Goal: Task Accomplishment & Management: Complete application form

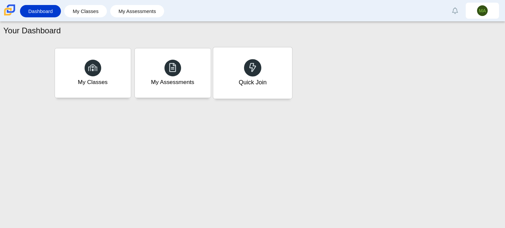
click at [231, 85] on div "Quick Join" at bounding box center [252, 72] width 79 height 51
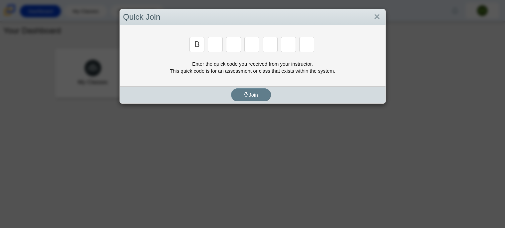
type input "b"
type input "m"
type input "3"
type input "5"
type input "3"
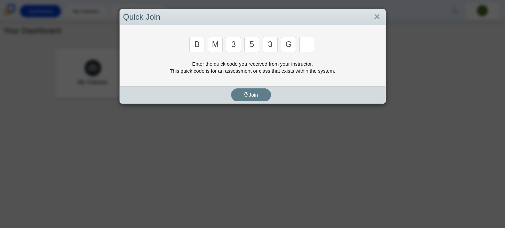
type input "g"
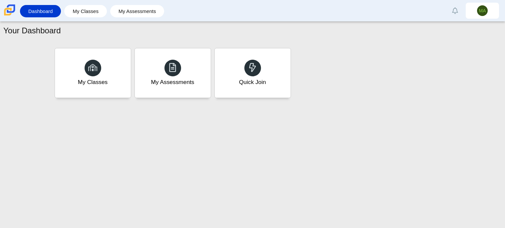
type input "b"
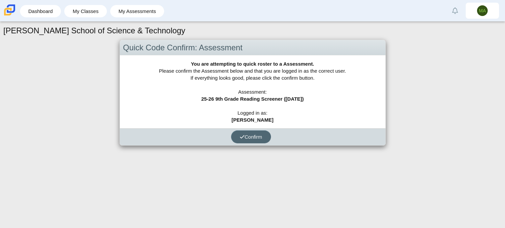
click at [240, 131] on button "Confirm" at bounding box center [251, 136] width 40 height 13
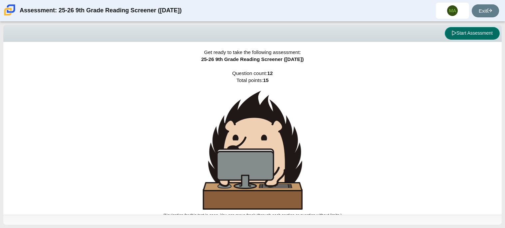
click at [473, 28] on button "Start Assessment" at bounding box center [472, 33] width 55 height 13
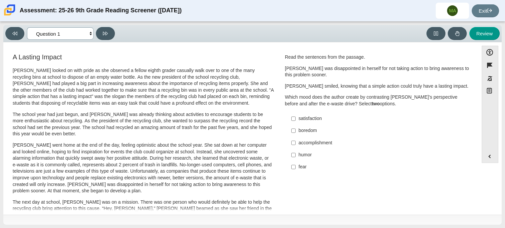
click at [91, 33] on select "Questions Question 1 Question 2 Question 3 Question 4 Question 5 Question 6 Que…" at bounding box center [60, 33] width 67 height 12
click at [61, 35] on select "Questions Question 1 Question 2 Question 3 Question 4 Question 5 Question 6 Que…" at bounding box center [60, 33] width 67 height 12
click at [27, 27] on select "Questions Question 1 Question 2 Question 3 Question 4 Question 5 Question 6 Que…" at bounding box center [60, 33] width 67 height 12
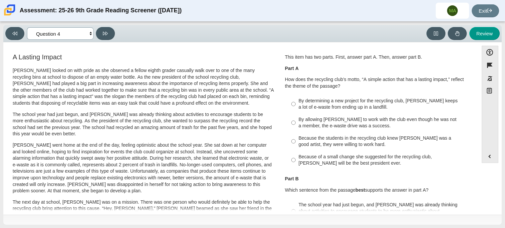
click at [74, 36] on select "Questions Question 1 Question 2 Question 3 Question 4 Question 5 Question 6 Que…" at bounding box center [60, 33] width 67 height 12
select select "ccc5b315-3c7c-471c-bf90-f22c8299c798"
click at [27, 27] on select "Questions Question 1 Question 2 Question 3 Question 4 Question 5 Question 6 Que…" at bounding box center [60, 33] width 67 height 12
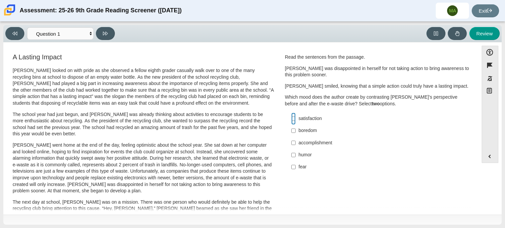
click at [293, 120] on input "satisfaction satisfaction" at bounding box center [293, 119] width 4 height 12
checkbox input "true"
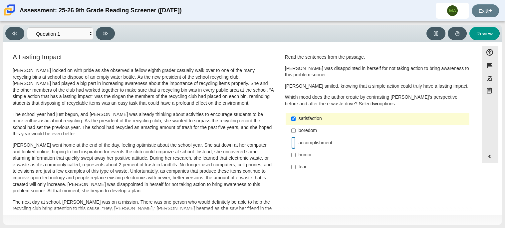
click at [291, 144] on input "accomplishment accomplishment" at bounding box center [293, 143] width 4 height 12
checkbox input "true"
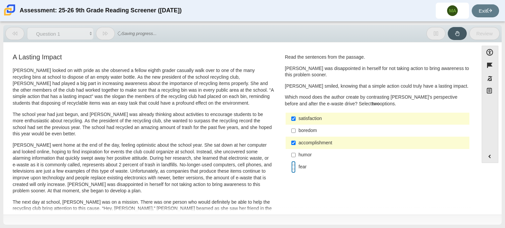
click at [292, 167] on input "fear fear" at bounding box center [293, 167] width 4 height 12
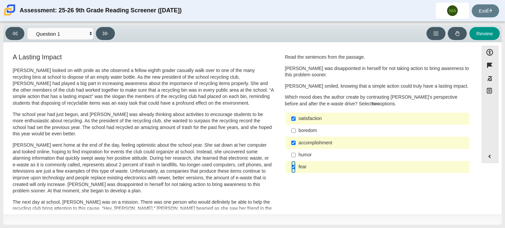
click at [292, 167] on input "fear fear" at bounding box center [293, 167] width 4 height 12
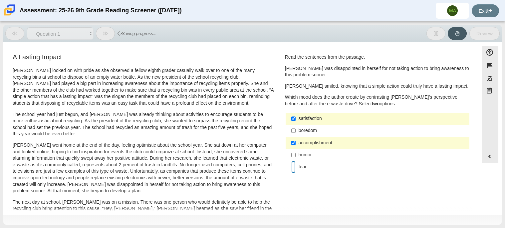
click at [292, 167] on input "fear fear" at bounding box center [293, 167] width 4 height 12
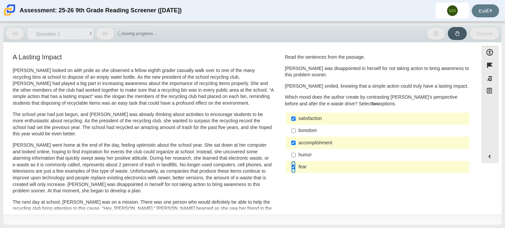
click at [292, 167] on input "fear fear" at bounding box center [293, 167] width 4 height 12
checkbox input "false"
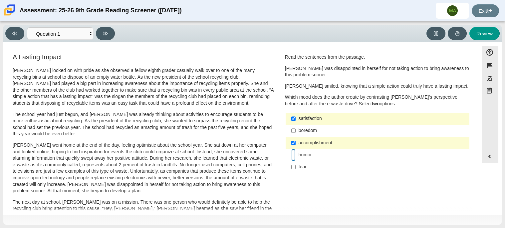
click at [292, 152] on input "humor humor" at bounding box center [293, 155] width 4 height 12
checkbox input "true"
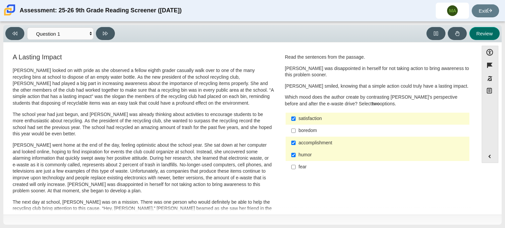
click at [492, 30] on button "Review" at bounding box center [485, 33] width 30 height 13
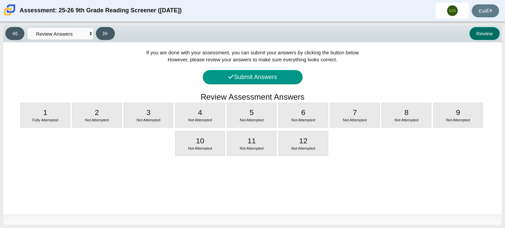
click at [492, 30] on button "Review" at bounding box center [485, 33] width 30 height 13
click at [76, 31] on select "Questions Question 1 Question 2 Question 3 Question 4 Question 5 Question 6 Que…" at bounding box center [60, 33] width 67 height 12
click at [27, 27] on select "Questions Question 1 Question 2 Question 3 Question 4 Question 5 Question 6 Que…" at bounding box center [60, 33] width 67 height 12
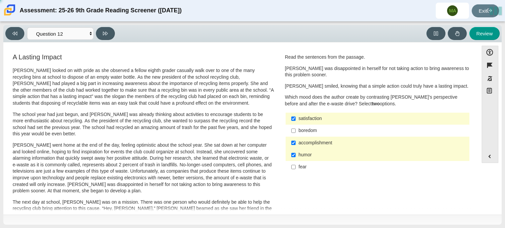
select select "0ff64528-ffd7-428d-b192-babfaadd44e8"
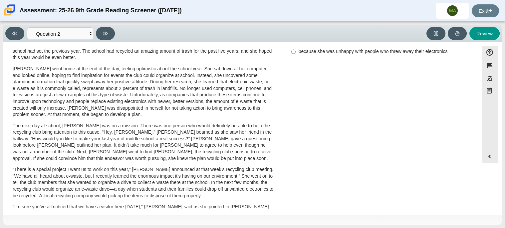
scroll to position [77, 0]
click at [207, 105] on p "Scarlett went home at the end of the day, feeling optimistic about the school y…" at bounding box center [143, 91] width 261 height 52
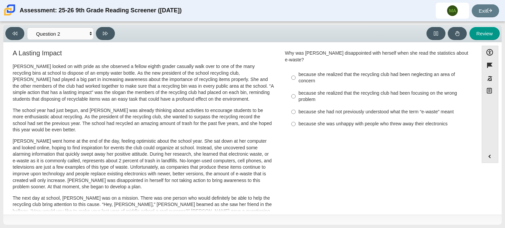
scroll to position [0, 0]
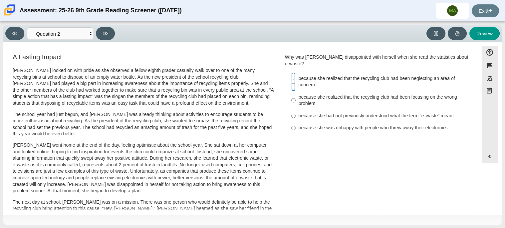
click at [291, 74] on input "because she realized that the recycling club had been neglecting an area of con…" at bounding box center [293, 81] width 4 height 19
radio input "true"
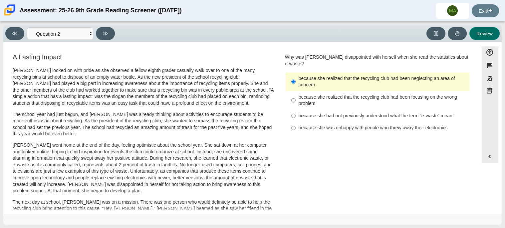
click at [481, 27] on button "Review" at bounding box center [485, 33] width 30 height 13
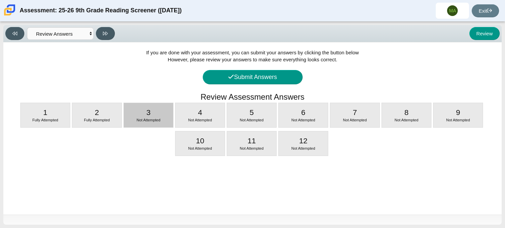
click at [167, 111] on div "3 Not Attempted" at bounding box center [148, 115] width 49 height 24
click at [0, 0] on p "The school year had just begun, and Scarlett was already thinking about activit…" at bounding box center [0, 0] width 0 height 0
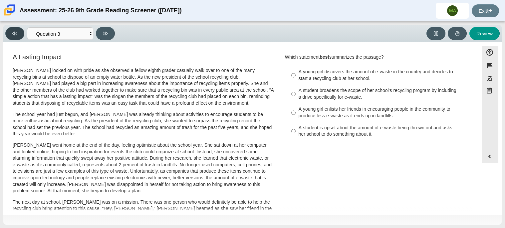
click at [19, 37] on button at bounding box center [14, 33] width 19 height 13
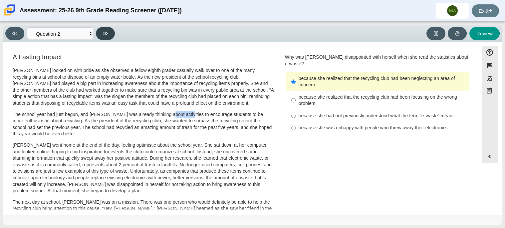
click at [99, 38] on button at bounding box center [105, 33] width 19 height 13
select select "7ce3d843-6974-4858-901c-1ff39630e843"
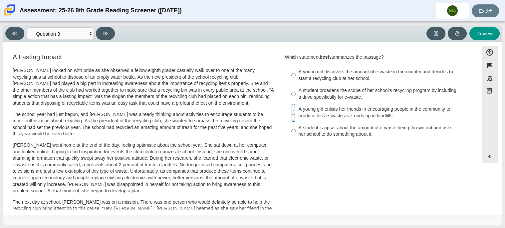
click at [291, 112] on input "A young girl enlists her friends in encouraging people in the community to prod…" at bounding box center [293, 112] width 4 height 19
radio input "true"
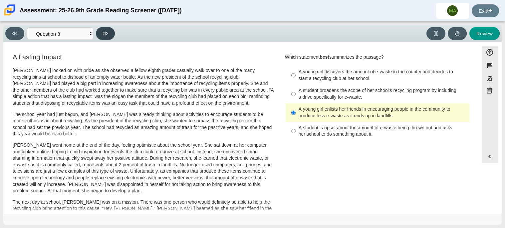
click at [109, 31] on button at bounding box center [105, 33] width 19 height 13
select select "ca9ea0f1-49c5-4bd1-83b0-472c18652b42"
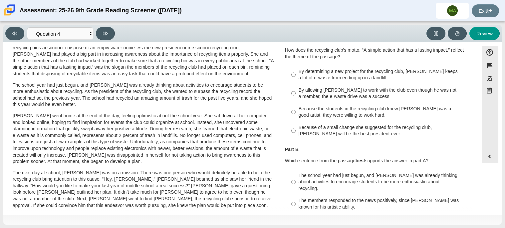
scroll to position [31, 0]
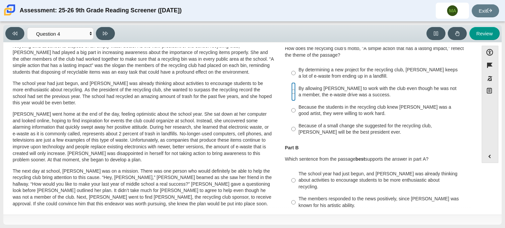
click at [291, 91] on input "By allowing Juan Carlos to work with the club even though he was not a member, …" at bounding box center [293, 91] width 4 height 19
radio input "true"
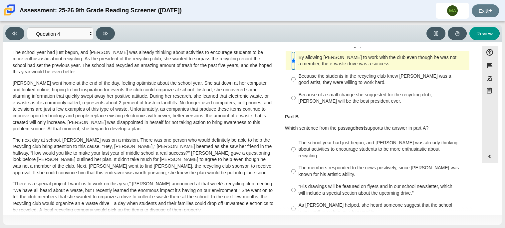
scroll to position [62, 0]
click at [291, 167] on input "The members responded to the news positively, since Juan Carlos was known for h…" at bounding box center [293, 171] width 4 height 19
radio input "true"
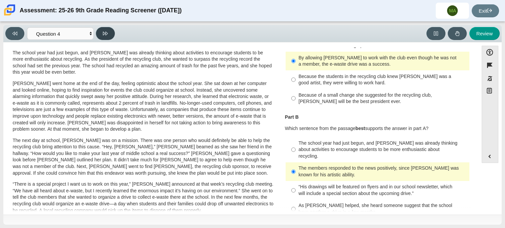
click at [96, 32] on button at bounding box center [105, 33] width 19 height 13
select select "e41f1a79-e29f-4095-8030-a53364015bed"
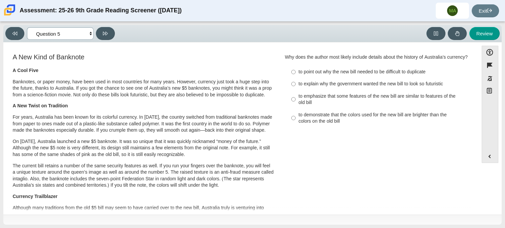
click at [90, 34] on select "Questions Question 1 Question 2 Question 3 Question 4 Question 5 Question 6 Que…" at bounding box center [60, 33] width 67 height 12
click at [79, 29] on select "Questions Question 1 Question 2 Question 3 Question 4 Question 5 Question 6 Que…" at bounding box center [60, 33] width 67 height 12
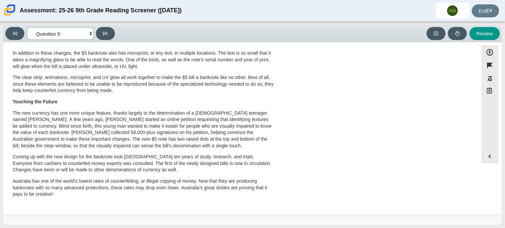
scroll to position [0, 0]
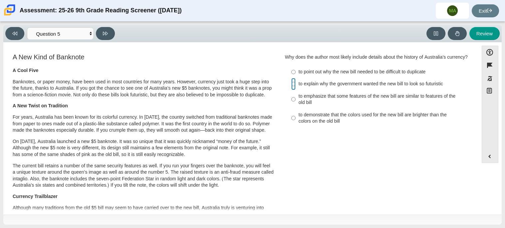
click at [291, 86] on input "to explain why the government wanted the new bill to look so futuristic to expl…" at bounding box center [293, 84] width 4 height 12
radio input "true"
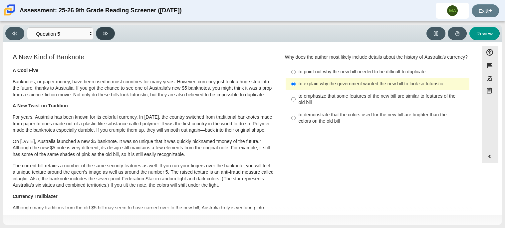
click at [110, 35] on button at bounding box center [105, 33] width 19 height 13
select select "69146e31-7b3d-4a3e-9ce6-f30c24342ae0"
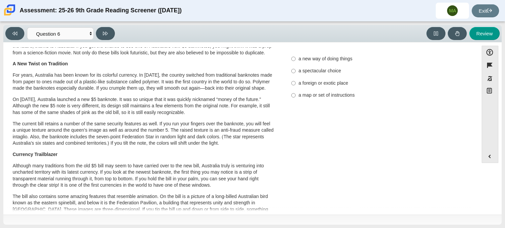
scroll to position [22, 0]
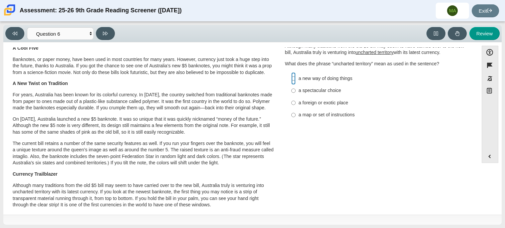
click at [292, 79] on input "a new way of doing things a new way of doing things" at bounding box center [293, 78] width 4 height 12
radio input "true"
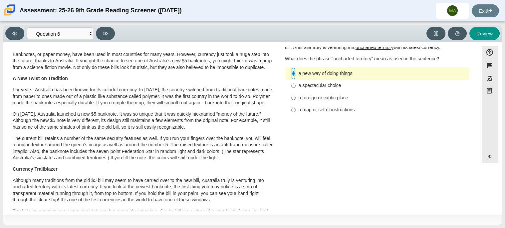
scroll to position [26, 0]
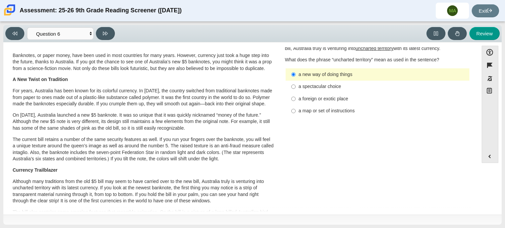
click at [114, 38] on div "Viewing Question 6 of 12 in Pacing Mode Questions Question 1 Question 2 Questio…" at bounding box center [61, 33] width 112 height 13
click at [111, 33] on button at bounding box center [105, 33] width 19 height 13
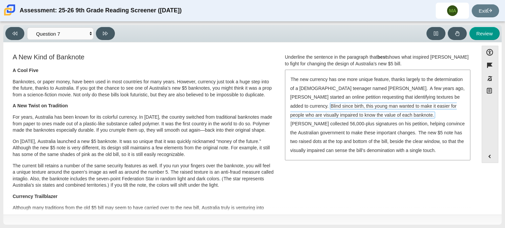
drag, startPoint x: 318, startPoint y: 102, endPoint x: 198, endPoint y: 153, distance: 130.1
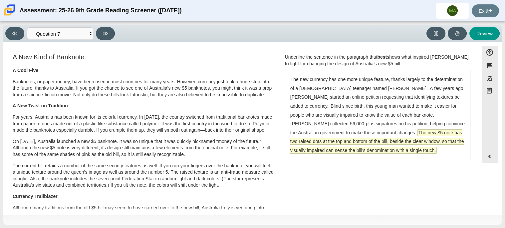
click at [320, 134] on span "The new $5 note has two raised dots at the top and bottom of the bill, beside t…" at bounding box center [377, 142] width 174 height 24
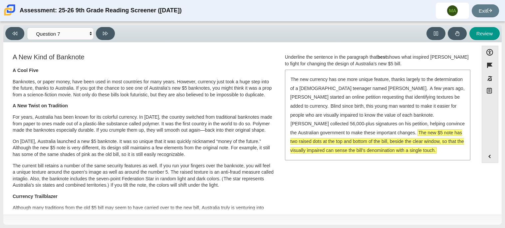
click at [137, 198] on p "Currency Trailblazer" at bounding box center [143, 196] width 261 height 7
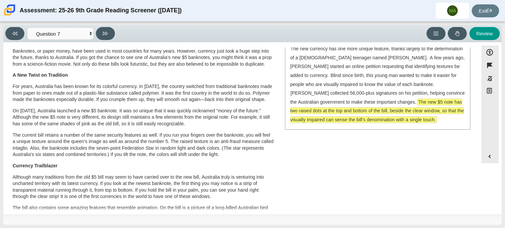
scroll to position [31, 0]
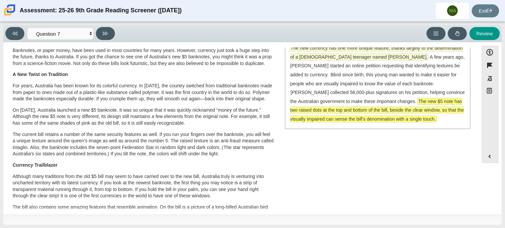
click at [311, 54] on span "The new currency has one more unique feature, thanks largely to the determinati…" at bounding box center [376, 52] width 173 height 15
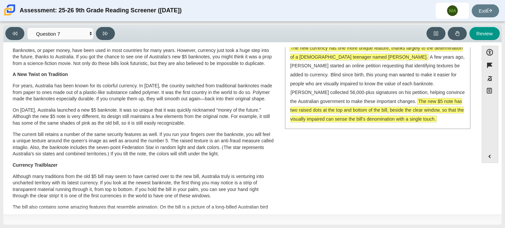
click at [311, 54] on span "The new currency has one more unique feature, thanks largely to the determinati…" at bounding box center [376, 52] width 173 height 15
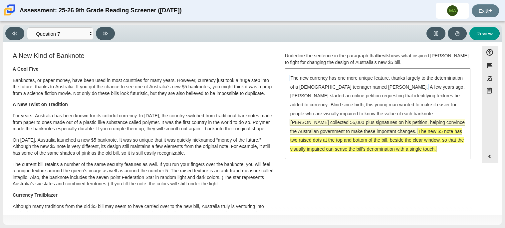
scroll to position [0, 0]
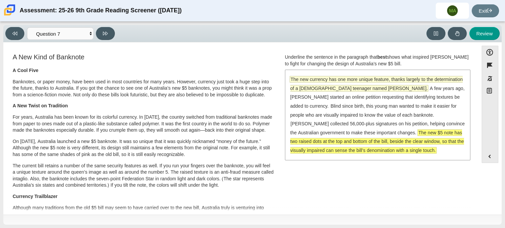
click at [355, 89] on span "The new currency has one more unique feature, thanks largely to the determinati…" at bounding box center [376, 83] width 173 height 15
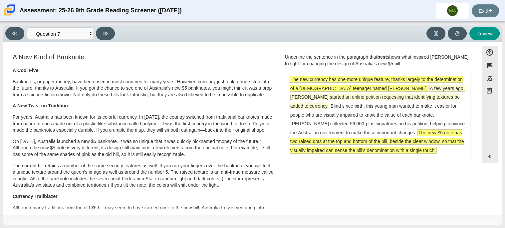
click at [388, 96] on span "A few years ago, McLeod started an online petition requesting that identifying …" at bounding box center [377, 97] width 175 height 24
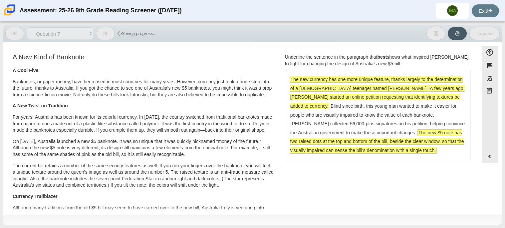
click at [362, 89] on span "The new currency has one more unique feature, thanks largely to the determinati…" at bounding box center [376, 83] width 173 height 15
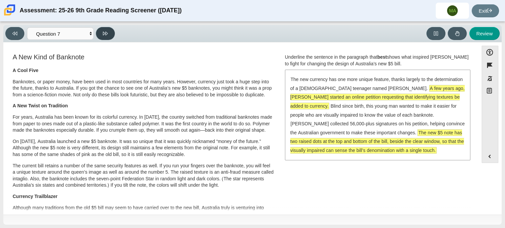
click at [107, 31] on icon at bounding box center [105, 33] width 5 height 5
select select "ea8338c2-a6a3-418e-a305-2b963b54a290"
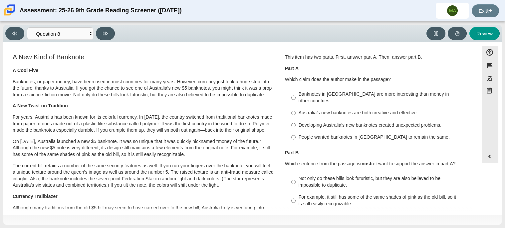
click at [294, 119] on label "Developing Australia’s new banknotes created unexpected problems. Developing Au…" at bounding box center [378, 125] width 183 height 12
click at [294, 119] on input "Developing Australia’s new banknotes created unexpected problems. Developing Au…" at bounding box center [293, 125] width 4 height 12
radio input "true"
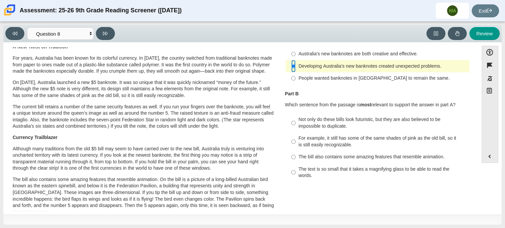
scroll to position [60, 0]
click at [291, 135] on input "For example, it still has some of the same shades of pink as the old bill, so i…" at bounding box center [293, 141] width 4 height 19
radio input "true"
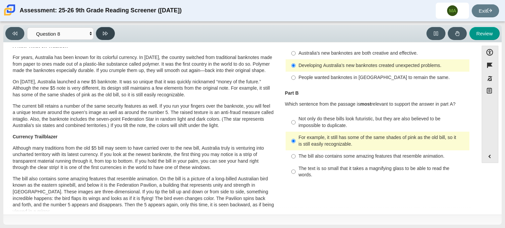
click at [106, 33] on icon at bounding box center [105, 34] width 5 height 4
select select "89f058d6-b15c-4ef5-a4b3-fdaffb8868b6"
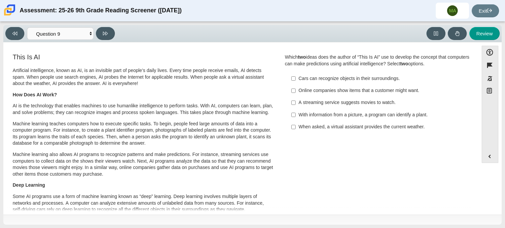
click at [330, 91] on div "Online companies show items that a customer might want." at bounding box center [383, 90] width 168 height 7
click at [296, 91] on input "Online companies show items that a customer might want. Online companies show i…" at bounding box center [293, 91] width 4 height 12
checkbox input "true"
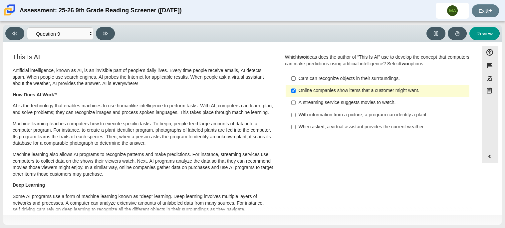
click at [104, 41] on div "Viewing Question 9 of 12 in Pacing Mode Questions Question 1 Question 2 Questio…" at bounding box center [252, 33] width 499 height 17
click at [105, 38] on button at bounding box center [105, 33] width 19 height 13
select select "cdf3c14e-a918-44d1-9b63-3db0fa81641e"
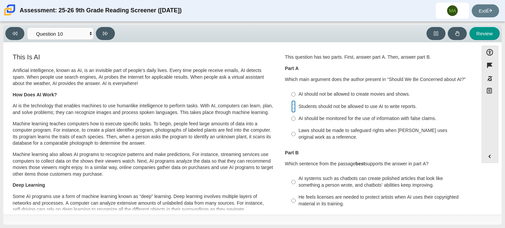
click at [293, 106] on input "Students should not be allowed to use AI to write reports. Students should not …" at bounding box center [293, 106] width 4 height 12
radio input "true"
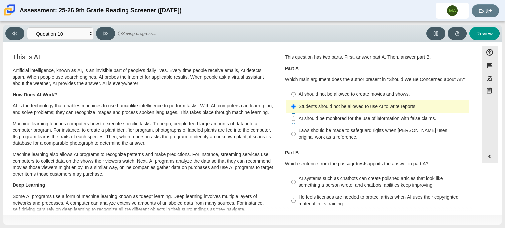
click at [291, 116] on input "AI should be monitored for the use of information with false claims. AI should …" at bounding box center [293, 119] width 4 height 12
radio input "true"
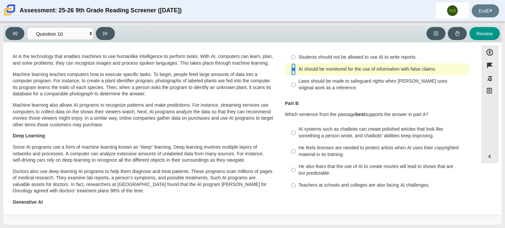
scroll to position [51, 0]
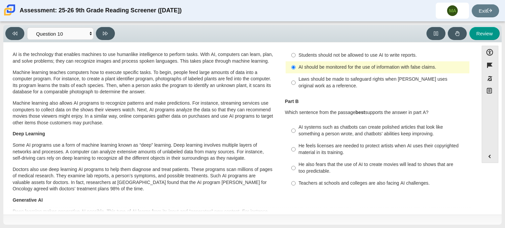
click at [294, 131] on label "AI systems such as chatbots can create polished articles that look like somethi…" at bounding box center [378, 130] width 183 height 19
click at [294, 131] on input "AI systems such as chatbots can create polished articles that look like somethi…" at bounding box center [293, 130] width 4 height 19
radio input "true"
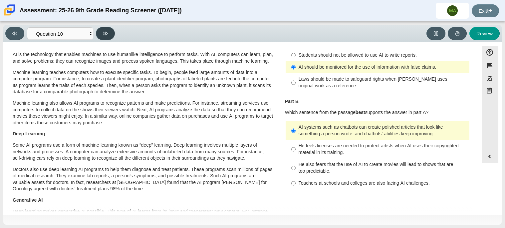
click at [105, 35] on icon at bounding box center [105, 33] width 5 height 5
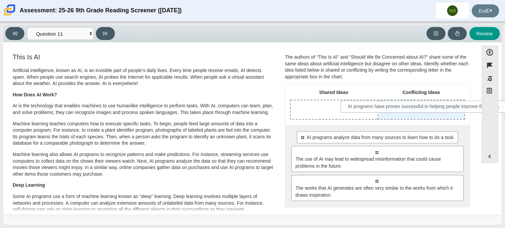
drag, startPoint x: 342, startPoint y: 138, endPoint x: 390, endPoint y: 107, distance: 57.2
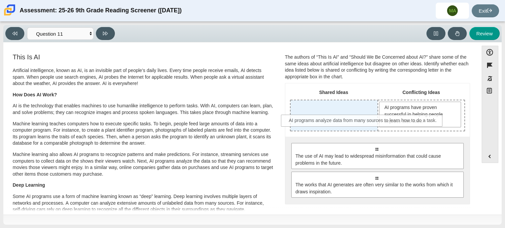
drag, startPoint x: 330, startPoint y: 153, endPoint x: 314, endPoint y: 117, distance: 39.6
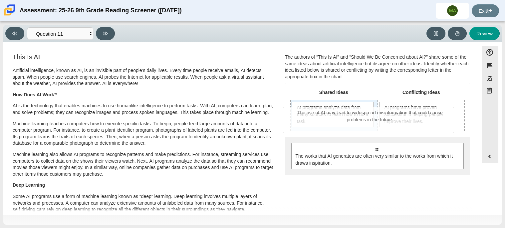
drag, startPoint x: 325, startPoint y: 163, endPoint x: 319, endPoint y: 127, distance: 36.2
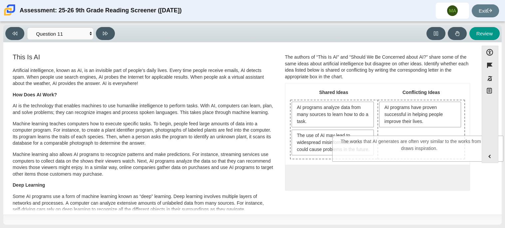
drag, startPoint x: 332, startPoint y: 194, endPoint x: 375, endPoint y: 152, distance: 60.5
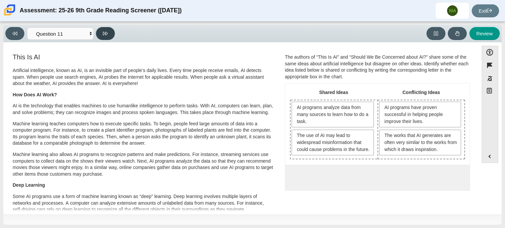
click at [107, 35] on icon at bounding box center [105, 33] width 5 height 5
select select "c3effed4-44ce-4a19-bd96-1787f34e9b4c"
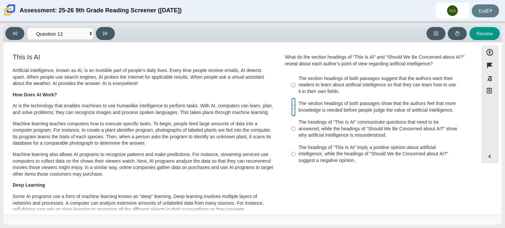
click at [291, 112] on input "The section headings of both passages show that the authors feel that more know…" at bounding box center [293, 107] width 4 height 19
radio input "true"
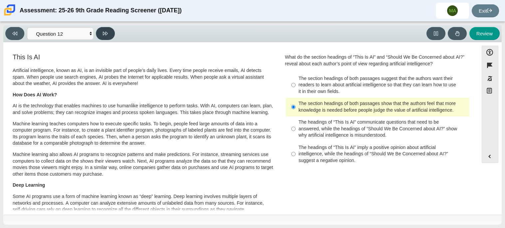
click at [107, 34] on icon at bounding box center [105, 34] width 5 height 4
select select "review"
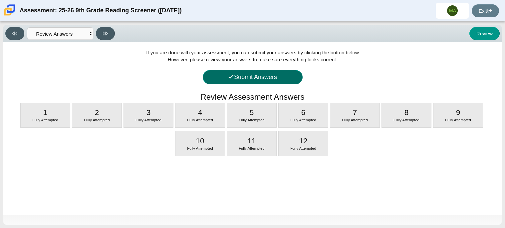
click at [286, 81] on button "Submit Answers" at bounding box center [253, 77] width 100 height 14
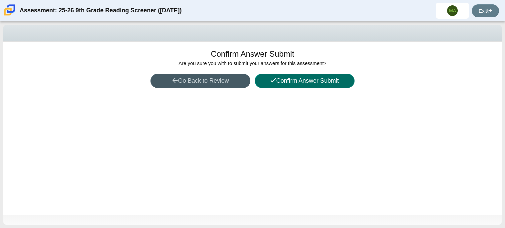
click at [281, 82] on button "Confirm Answer Submit" at bounding box center [305, 81] width 100 height 14
